Goal: Information Seeking & Learning: Check status

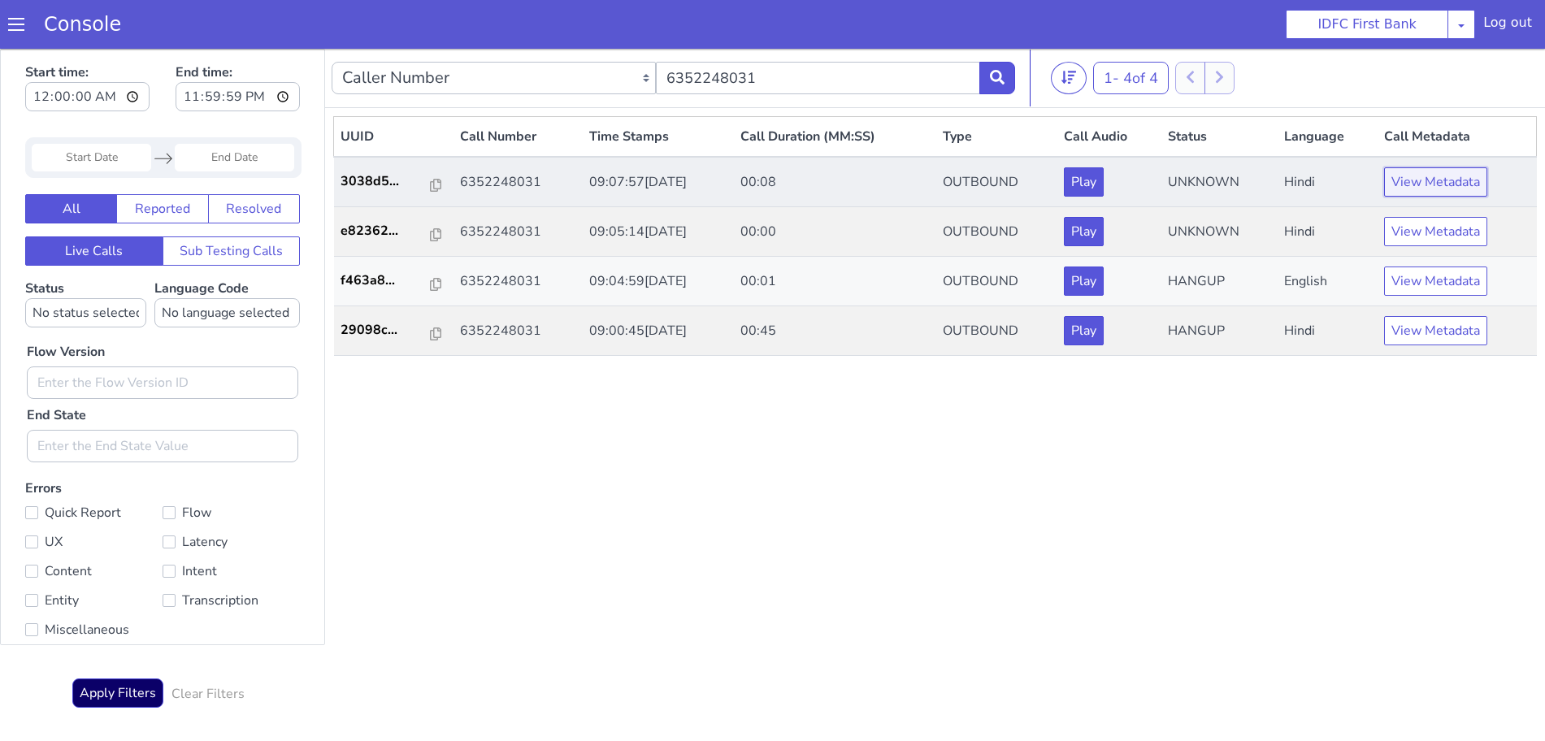
click at [1459, 180] on button "View Metadata" at bounding box center [1435, 181] width 103 height 29
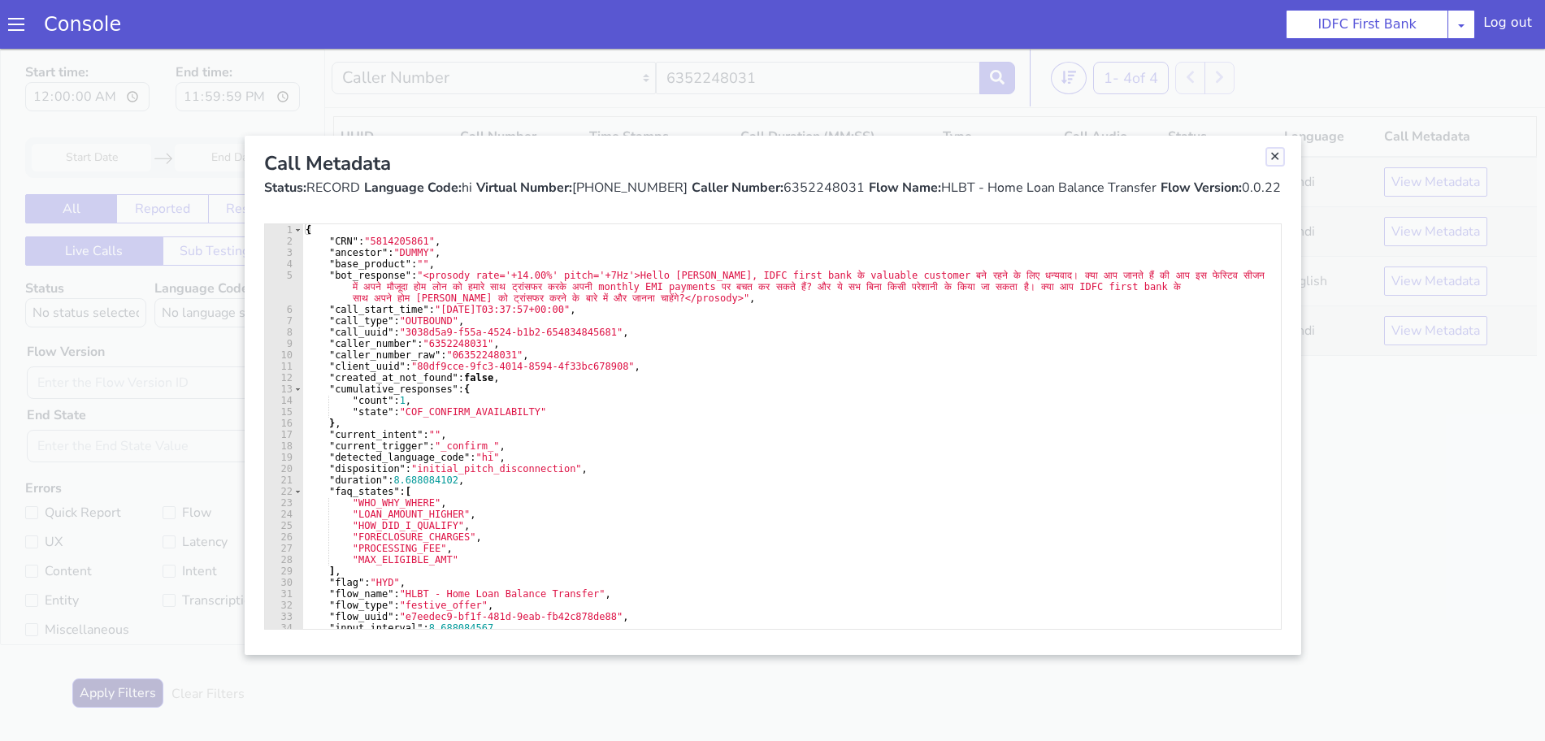
click at [1278, 156] on link "Close" at bounding box center [1275, 157] width 16 height 16
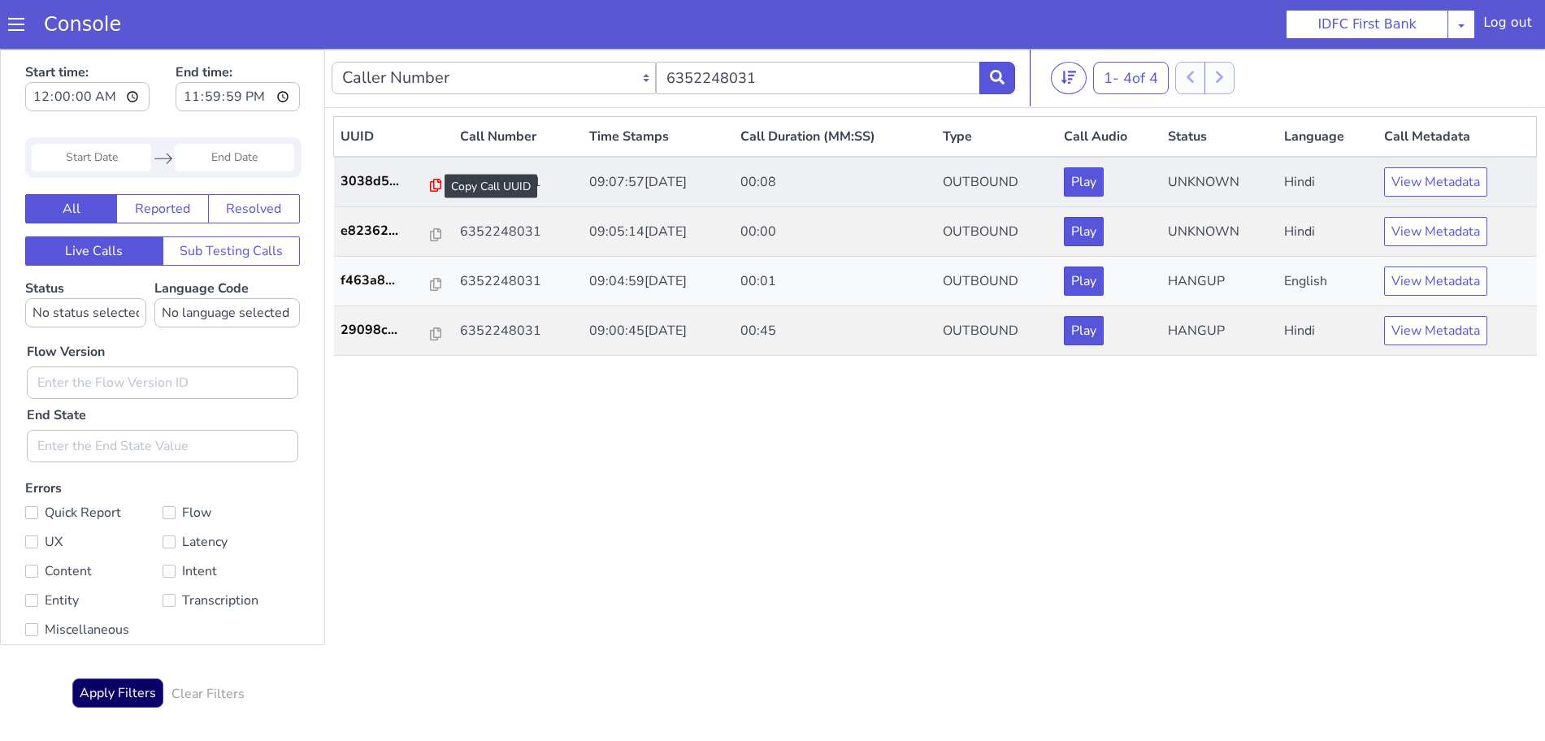
click at [430, 183] on icon at bounding box center [435, 185] width 11 height 13
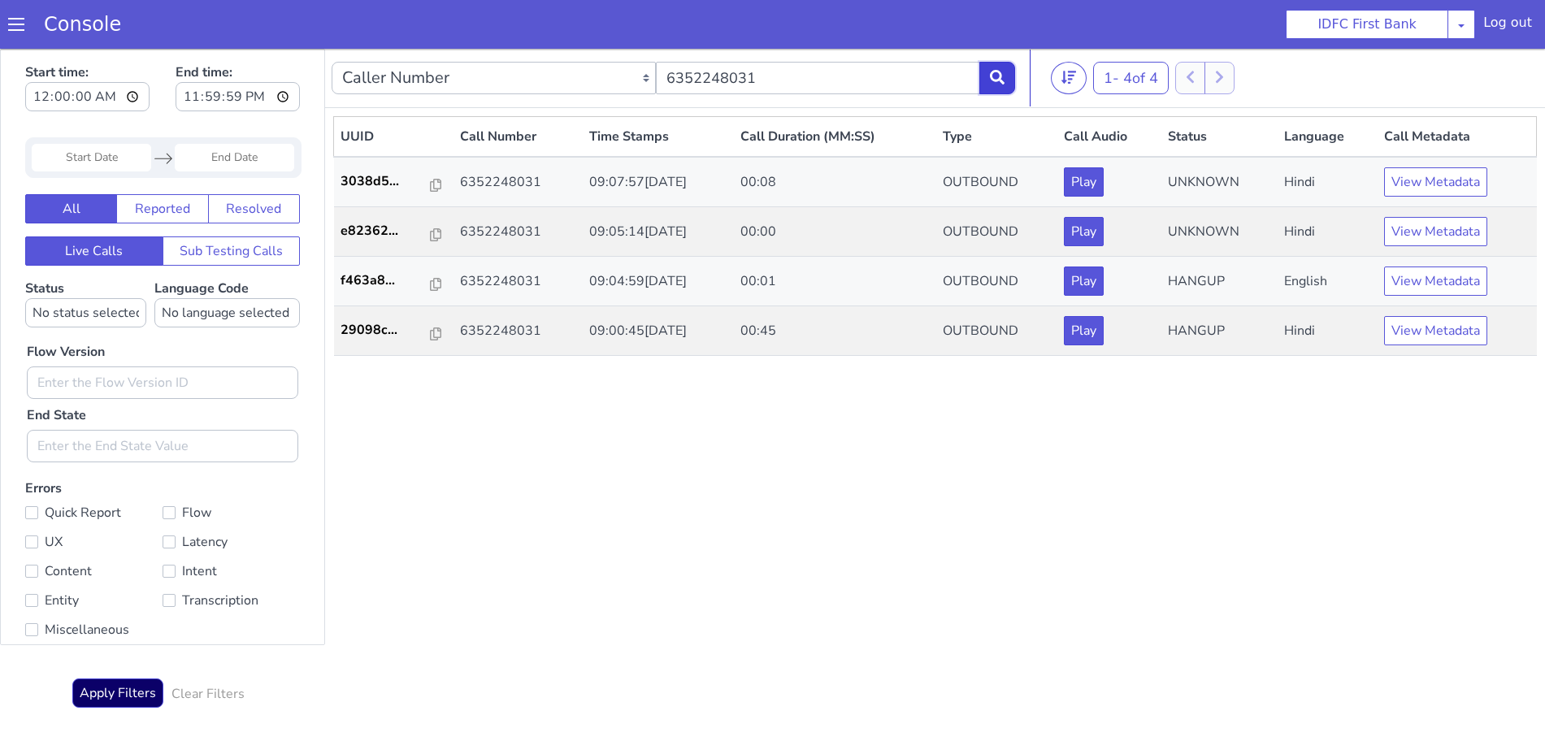
click at [997, 70] on icon at bounding box center [997, 77] width 15 height 15
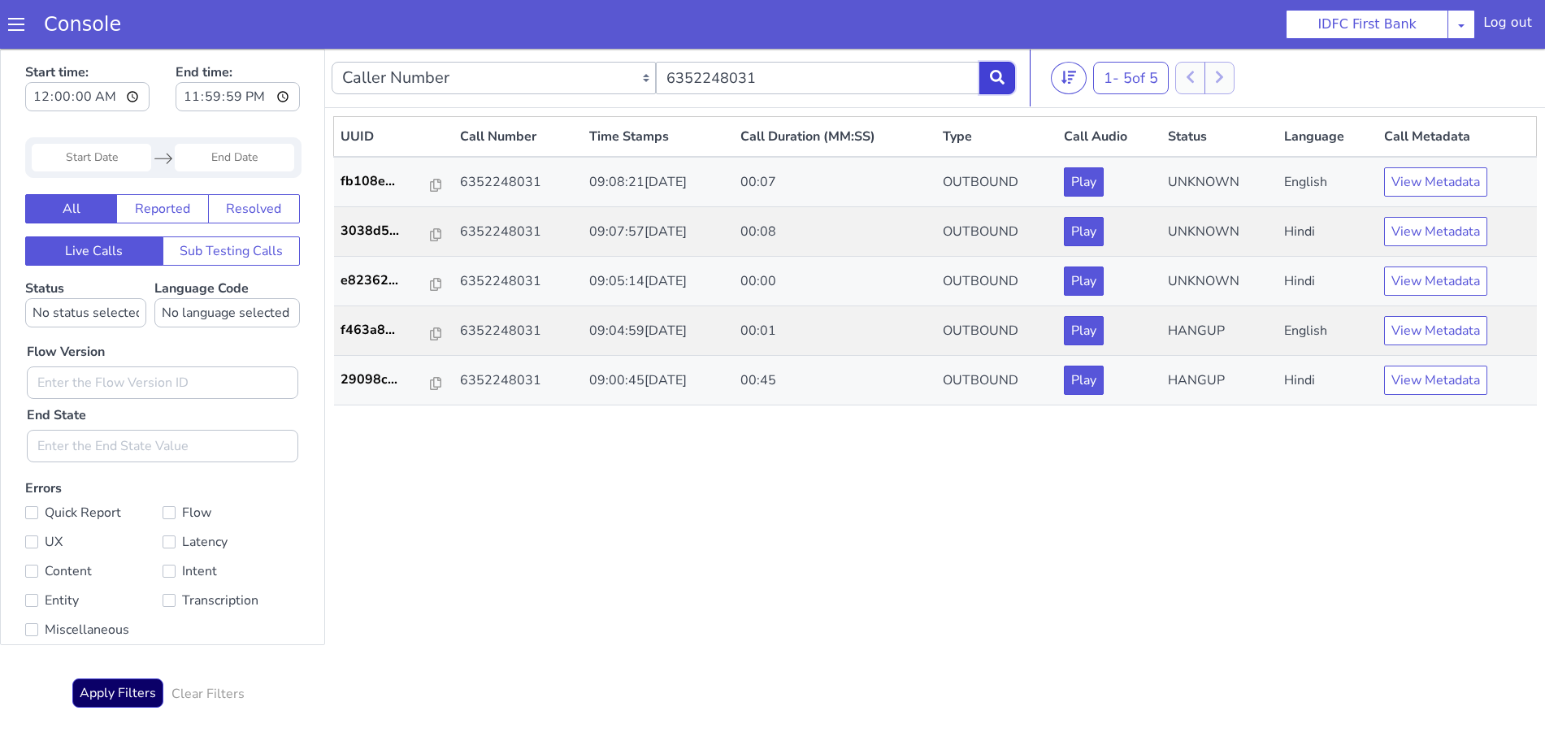
click at [989, 75] on button at bounding box center [997, 78] width 36 height 33
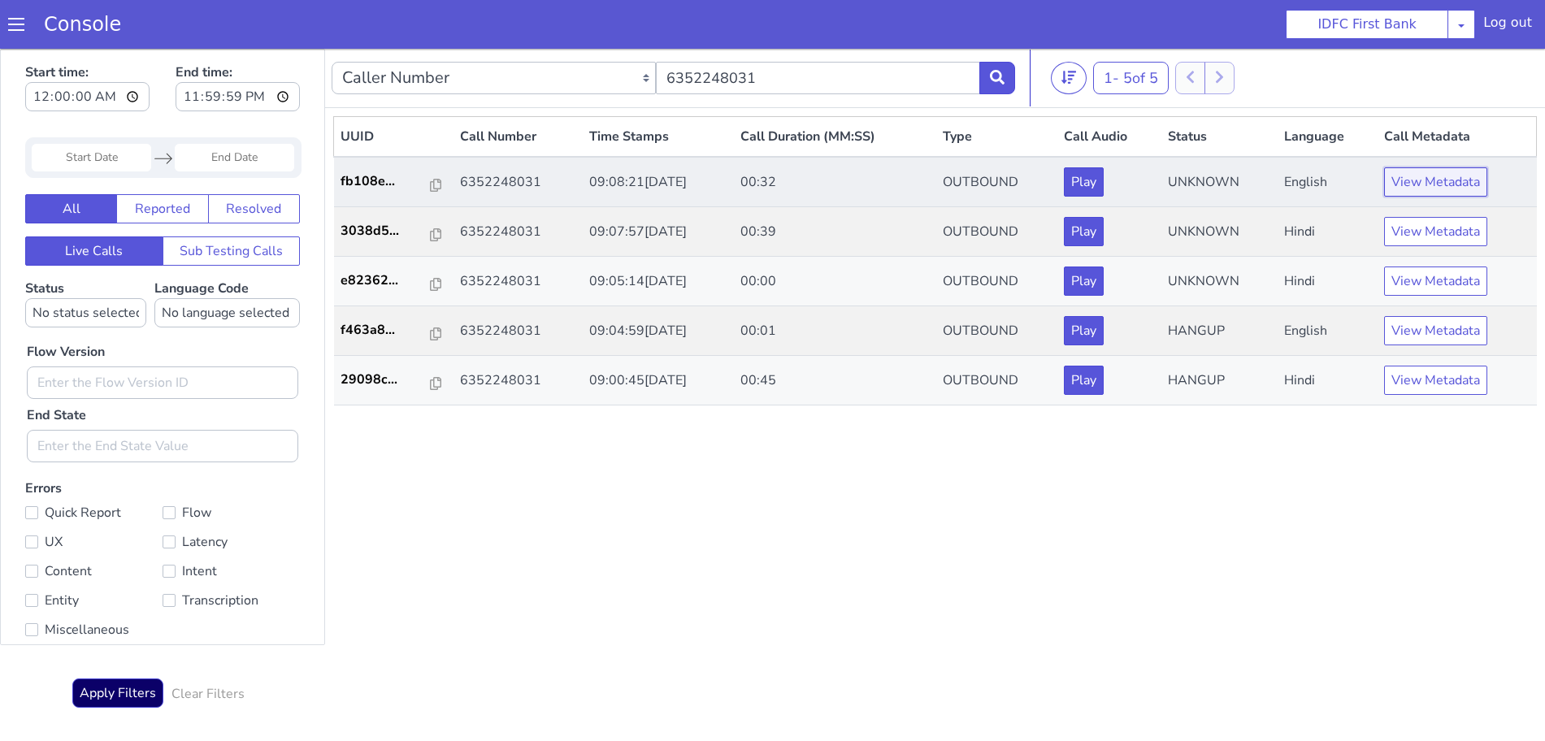
click at [1430, 176] on button "View Metadata" at bounding box center [1435, 181] width 103 height 29
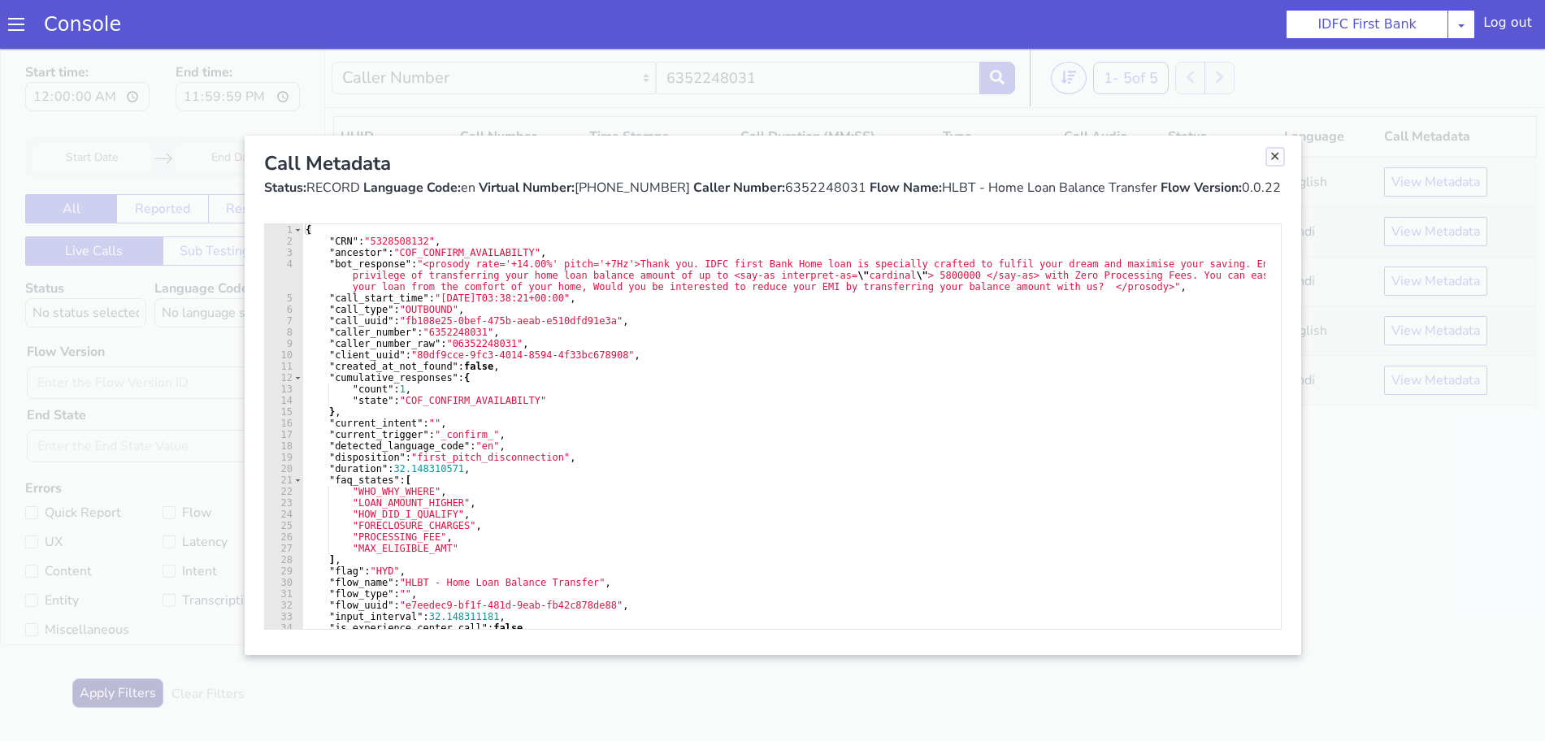
click at [1274, 158] on link "Close" at bounding box center [1275, 157] width 16 height 16
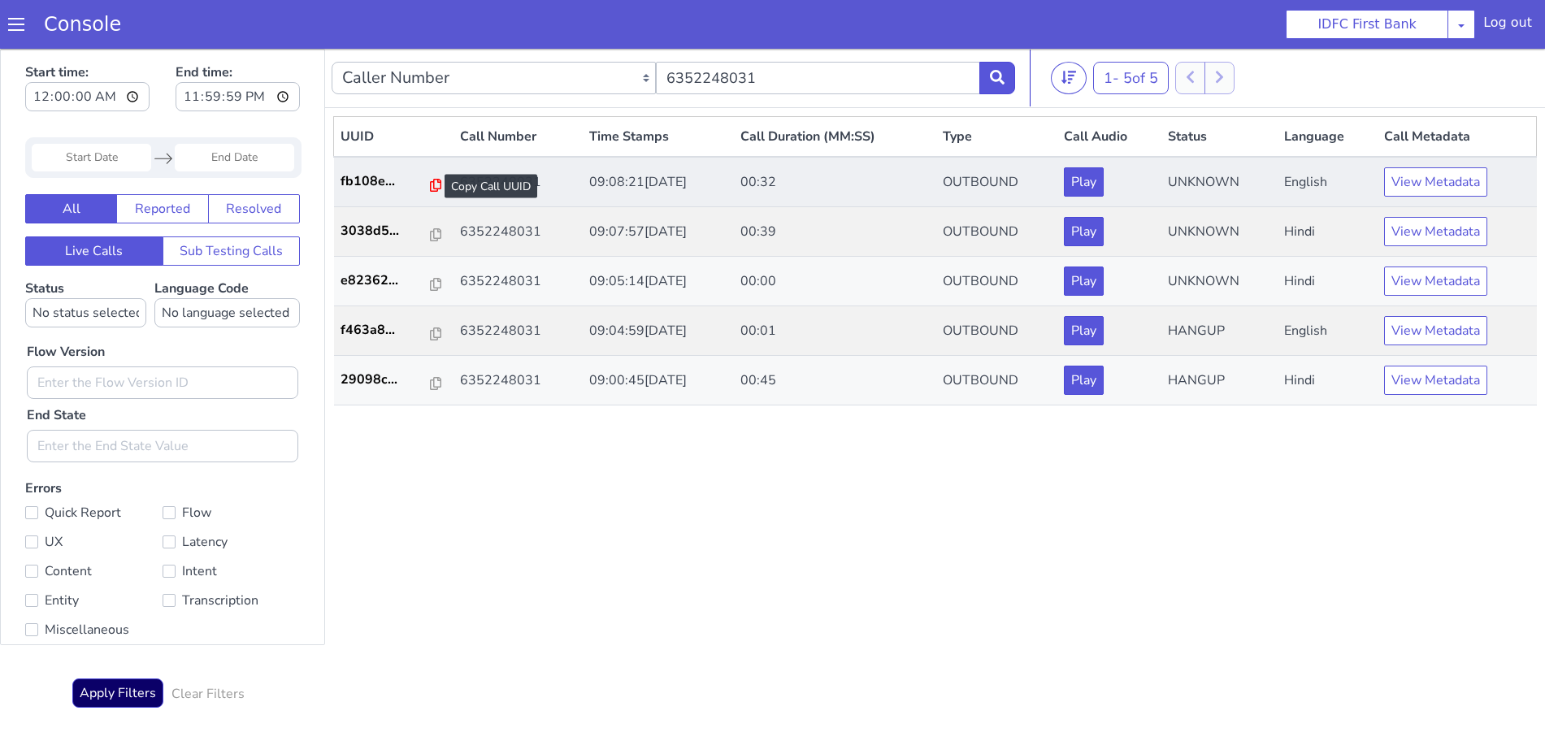
click at [430, 181] on icon at bounding box center [435, 185] width 11 height 13
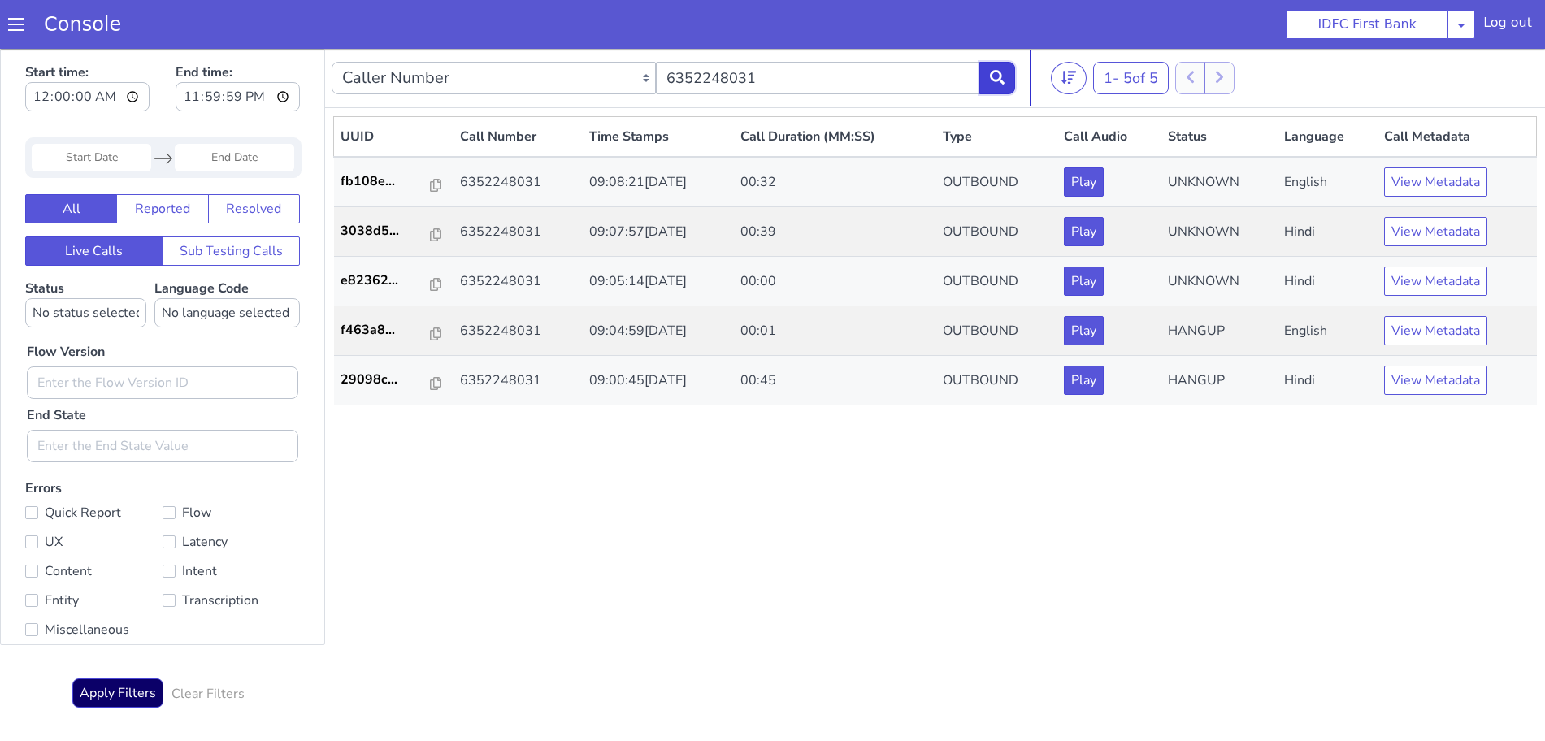
click at [994, 71] on icon at bounding box center [997, 77] width 15 height 15
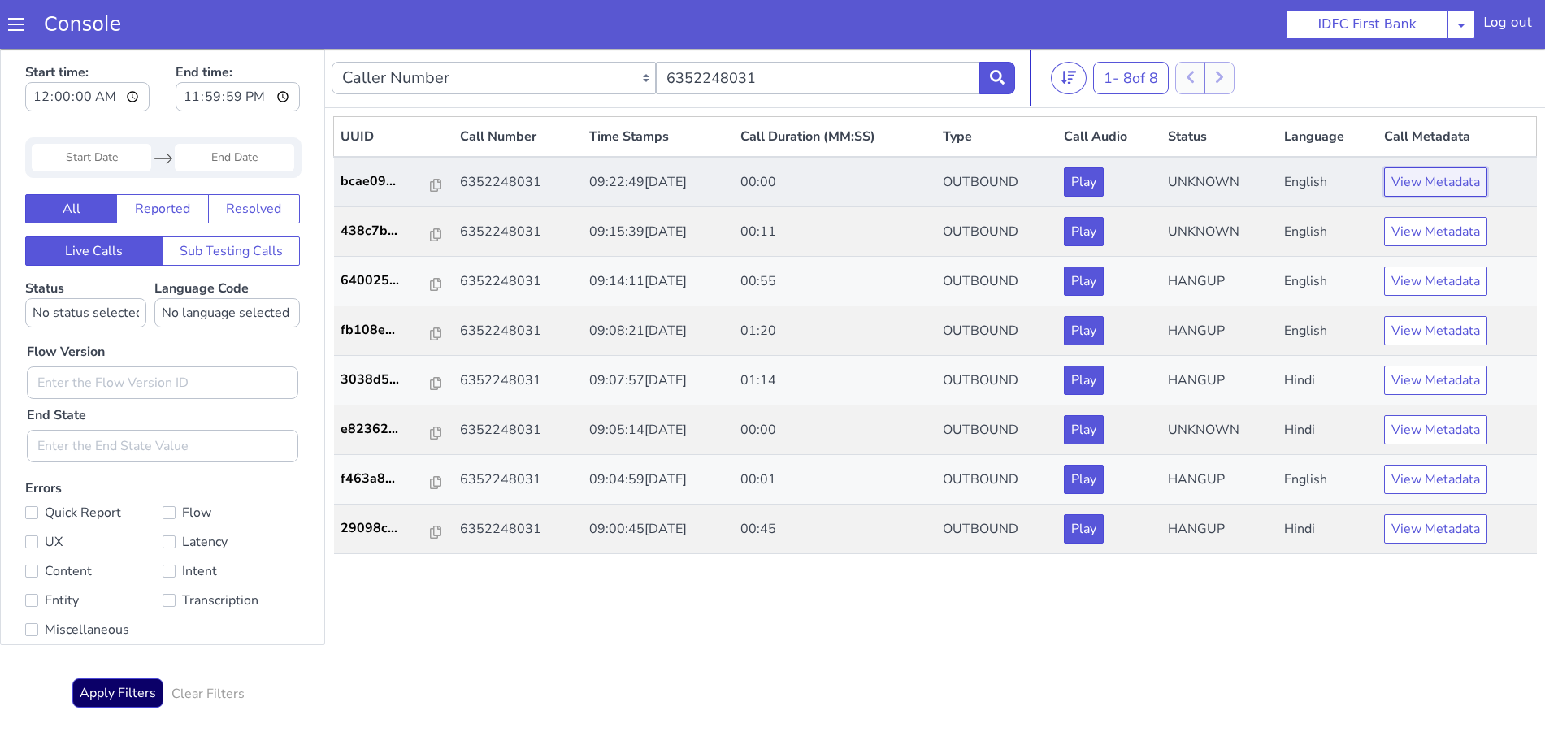
click at [1445, 180] on button "View Metadata" at bounding box center [1435, 181] width 103 height 29
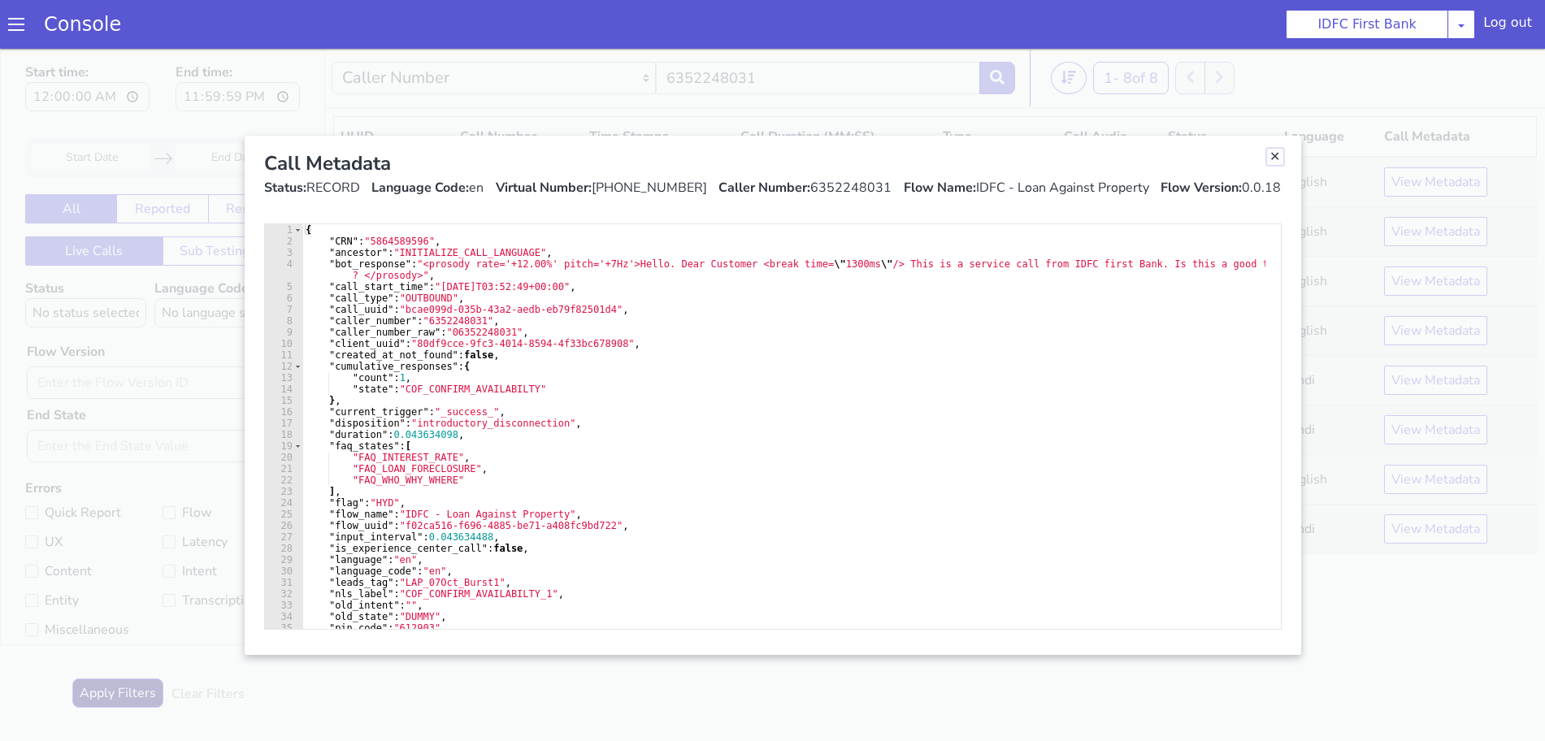
click at [1278, 151] on link "Close" at bounding box center [1275, 157] width 16 height 16
